Goal: Task Accomplishment & Management: Use online tool/utility

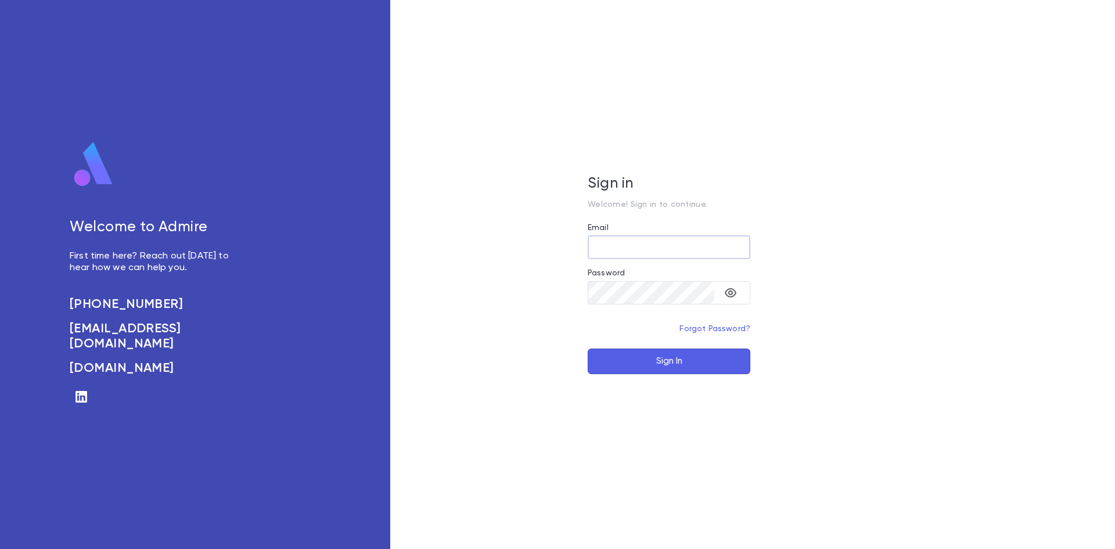
type input "**********"
click at [642, 361] on button "Sign In" at bounding box center [669, 362] width 163 height 26
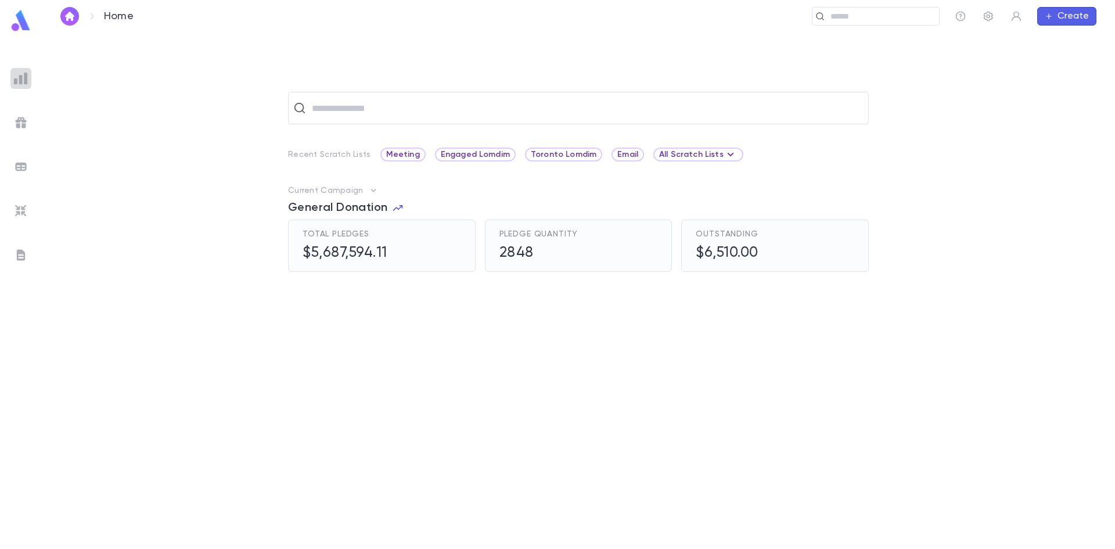
click at [26, 76] on img at bounding box center [21, 78] width 14 height 14
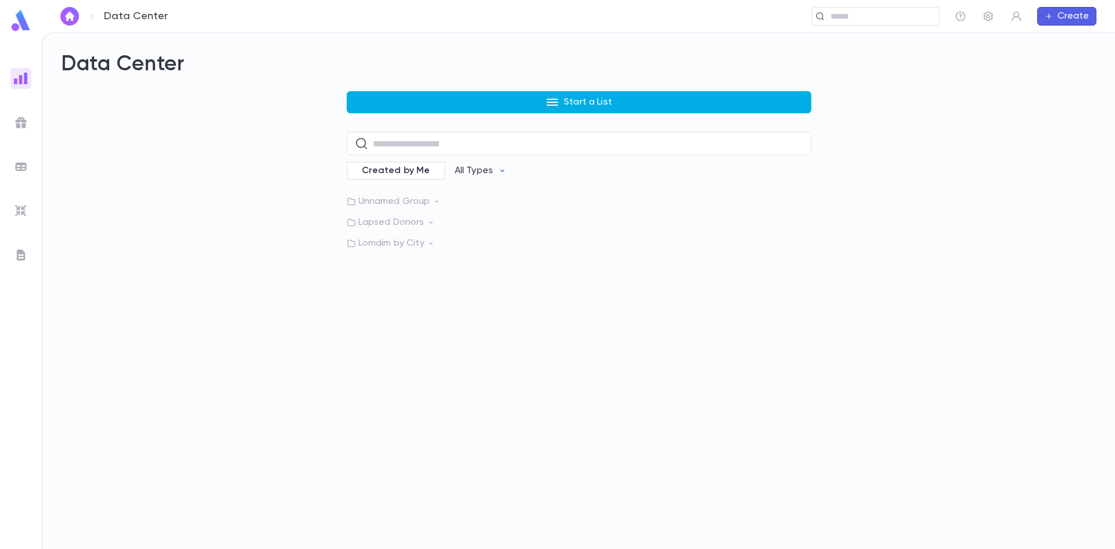
click at [456, 103] on button "Start a List" at bounding box center [579, 102] width 465 height 22
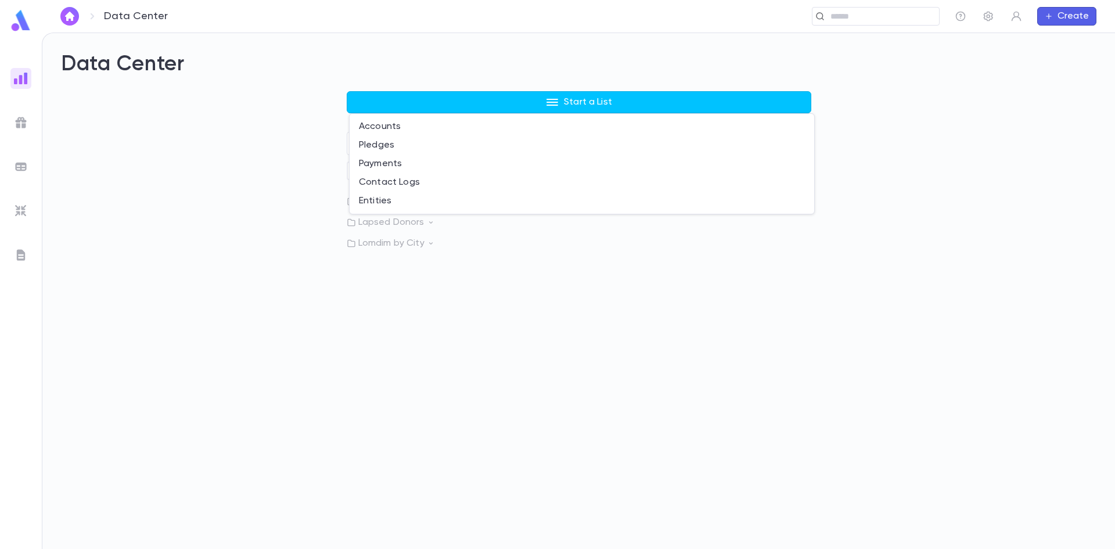
click at [447, 94] on div at bounding box center [557, 274] width 1115 height 549
click at [408, 145] on input "text" at bounding box center [588, 143] width 430 height 23
type input "******"
click at [798, 142] on icon at bounding box center [797, 143] width 12 height 13
click at [433, 200] on icon at bounding box center [437, 201] width 8 height 8
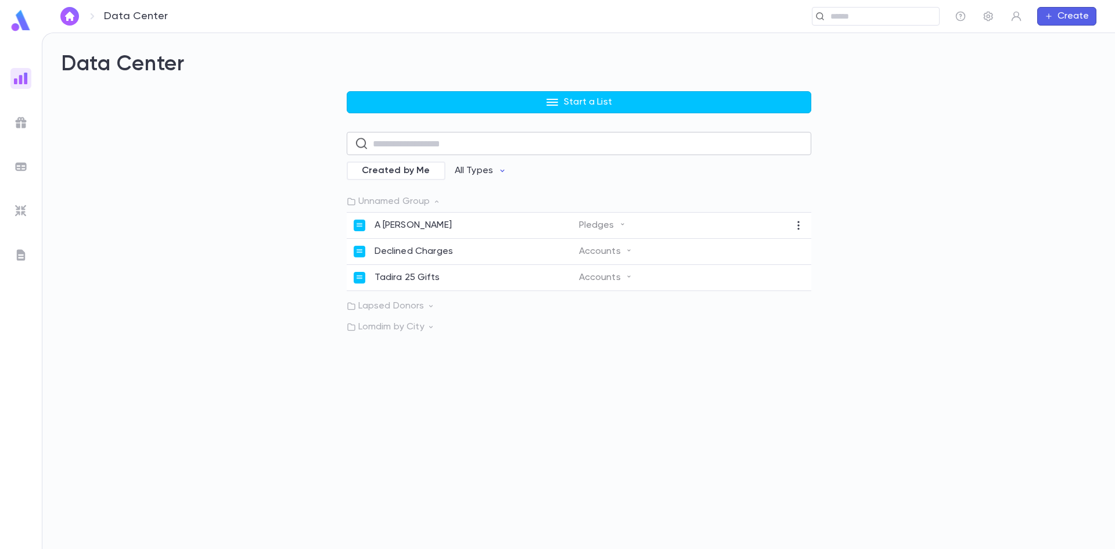
click at [425, 331] on p "Lomdim by City" at bounding box center [579, 327] width 465 height 12
click at [422, 307] on p "Lapsed Donors" at bounding box center [579, 306] width 465 height 12
click at [70, 205] on div "Start a List ​ Created by Me All Types Unnamed Group A [PERSON_NAME] Pledges De…" at bounding box center [579, 256] width 1036 height 331
